Goal: Check status: Check status

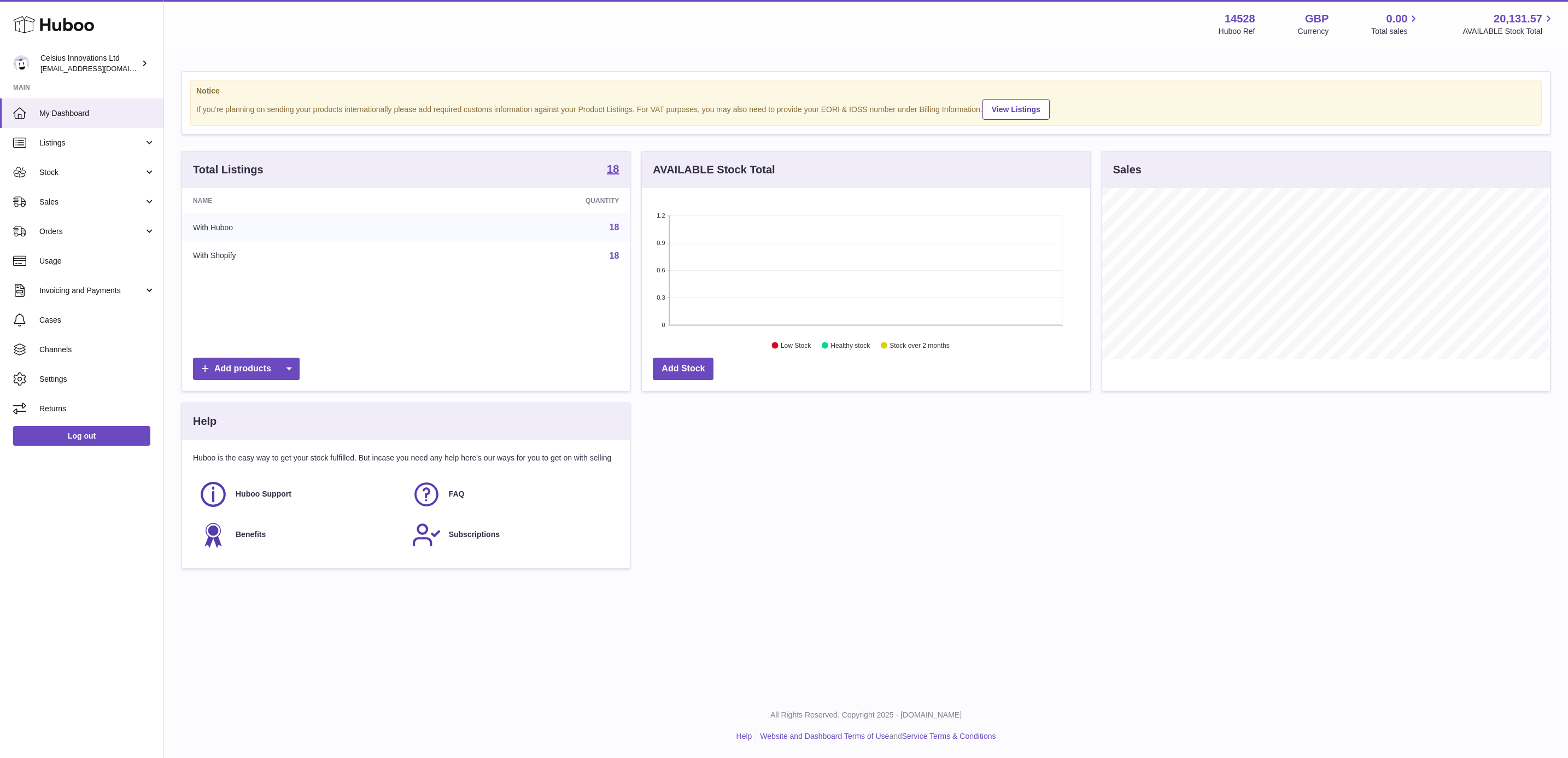
scroll to position [170, 447]
click at [81, 178] on link "Stock" at bounding box center [82, 172] width 164 height 30
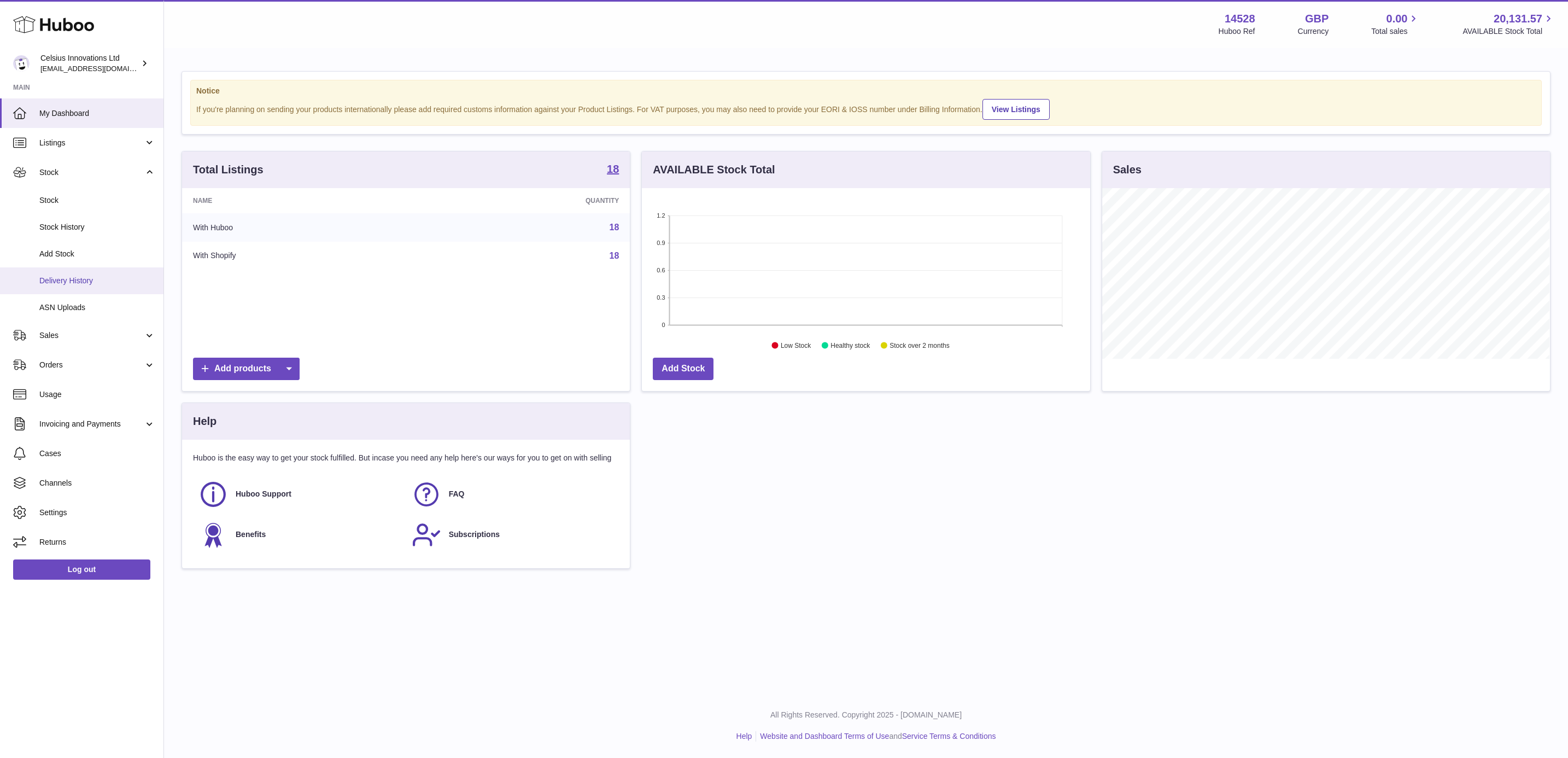
click at [92, 286] on link "Delivery History" at bounding box center [82, 281] width 164 height 27
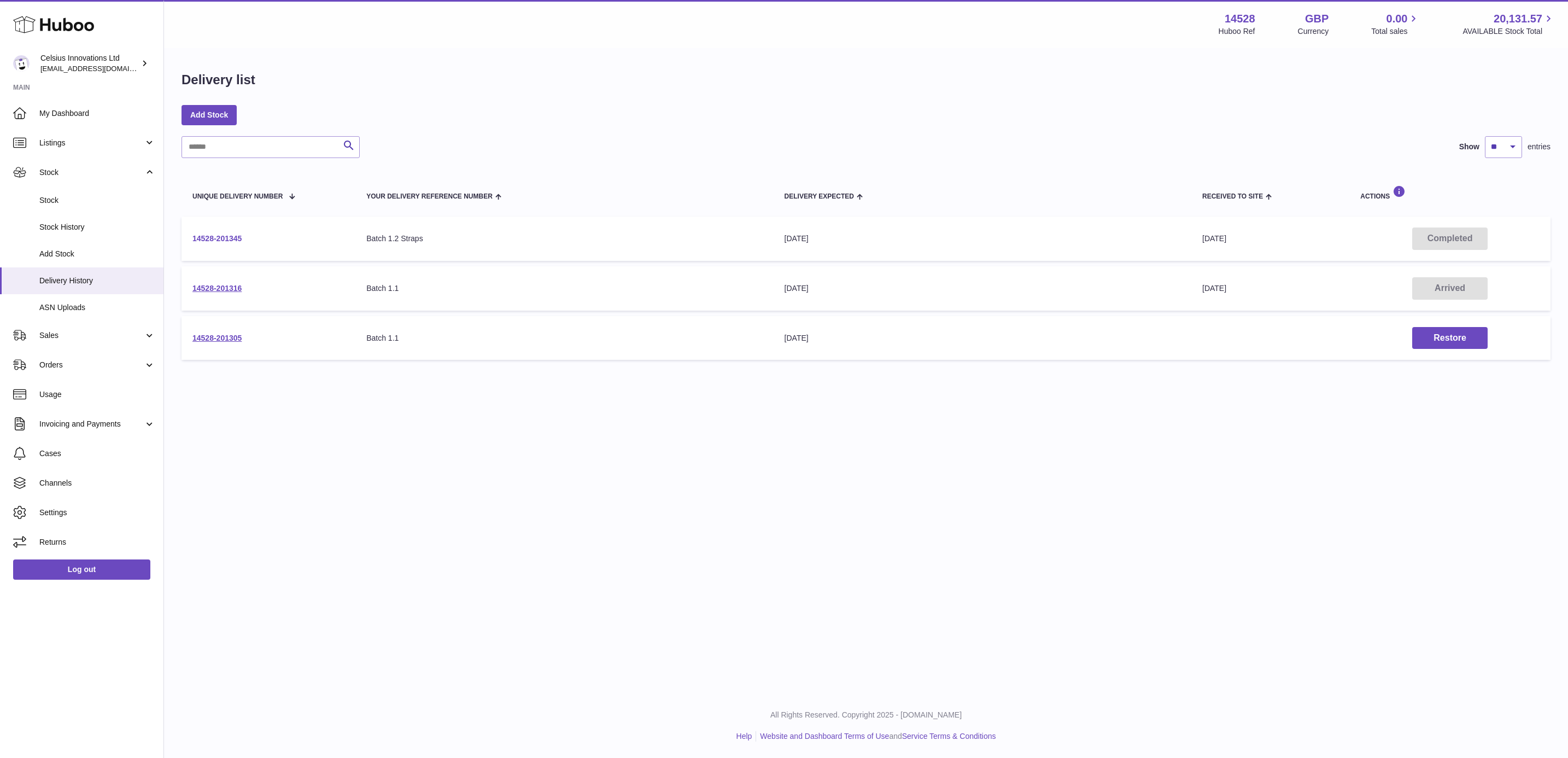
click at [229, 239] on link "14528-201345" at bounding box center [217, 238] width 49 height 9
click at [234, 284] on link "14528-201316" at bounding box center [217, 288] width 49 height 9
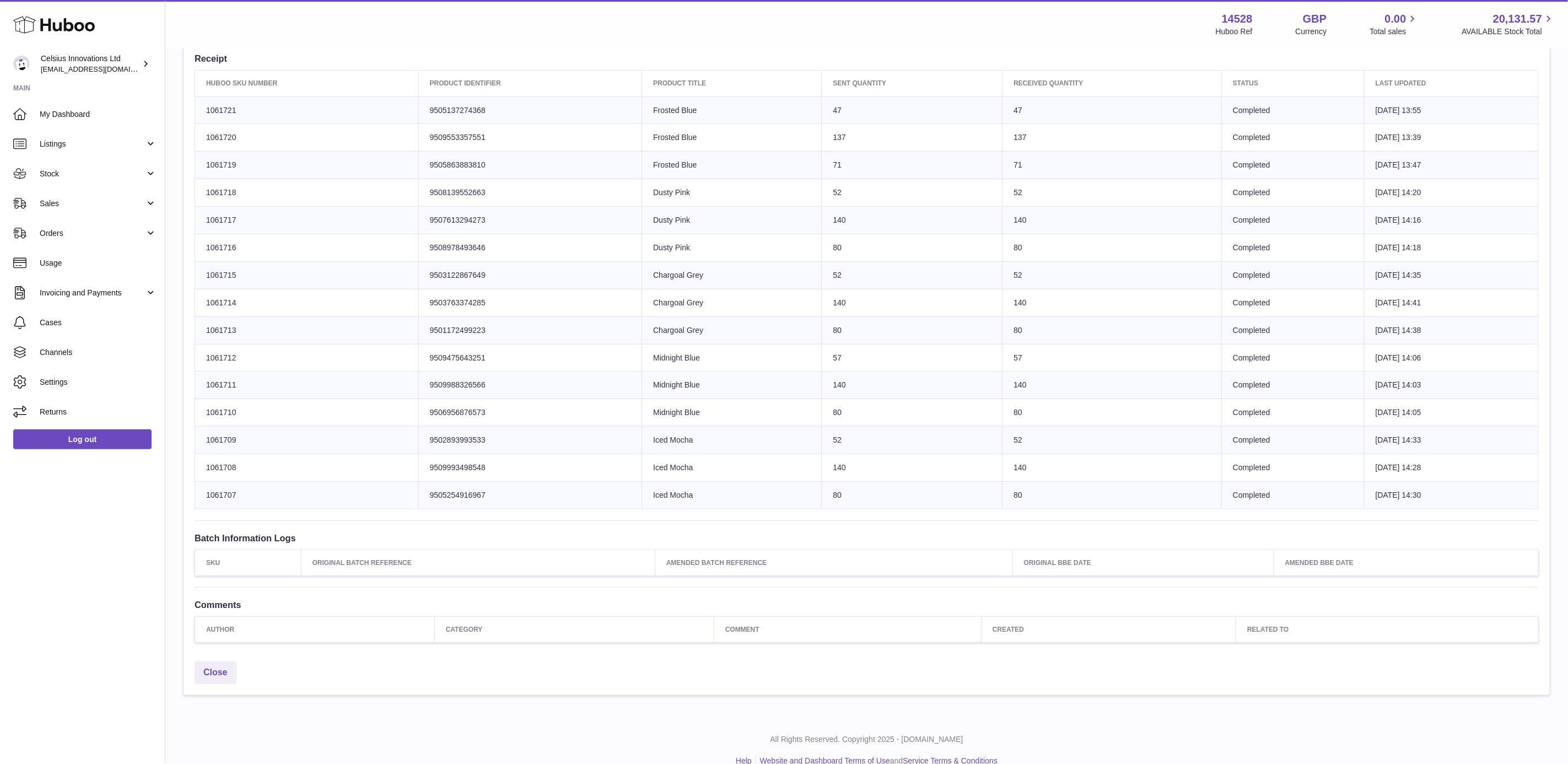
scroll to position [248, 0]
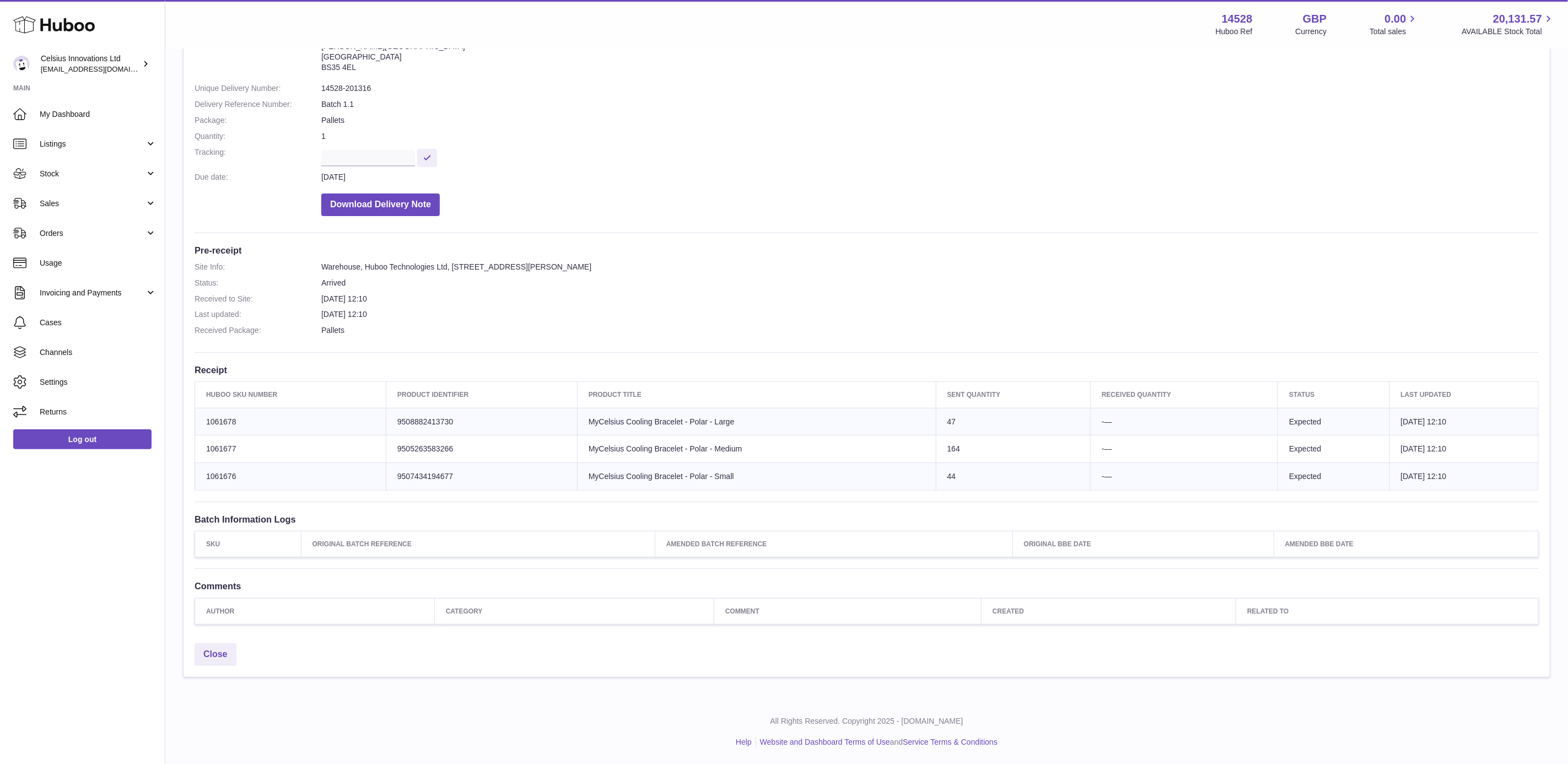
scroll to position [22, 0]
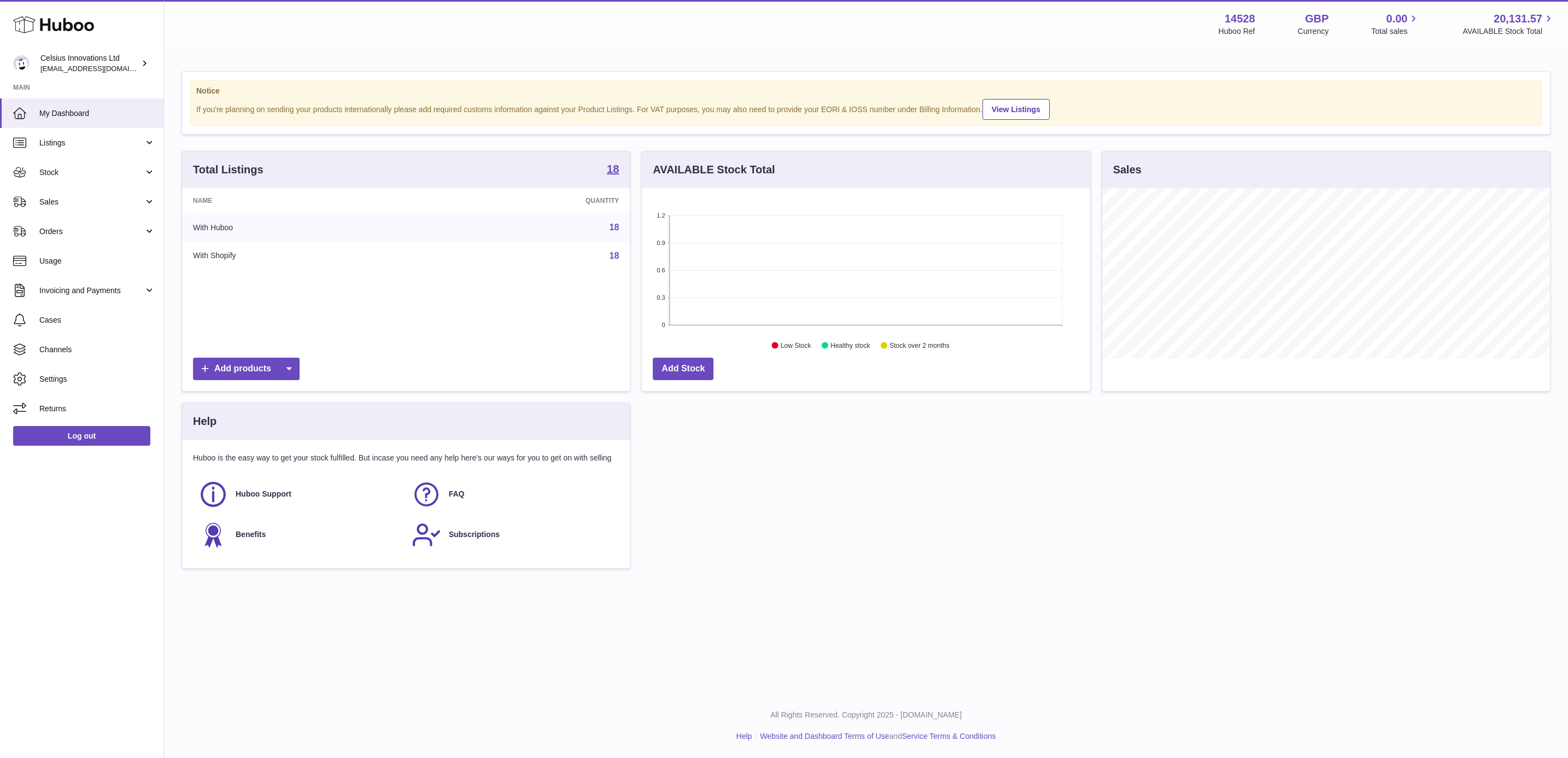
scroll to position [170, 447]
click at [89, 209] on link "Sales" at bounding box center [82, 202] width 164 height 30
